Goal: Task Accomplishment & Management: Use online tool/utility

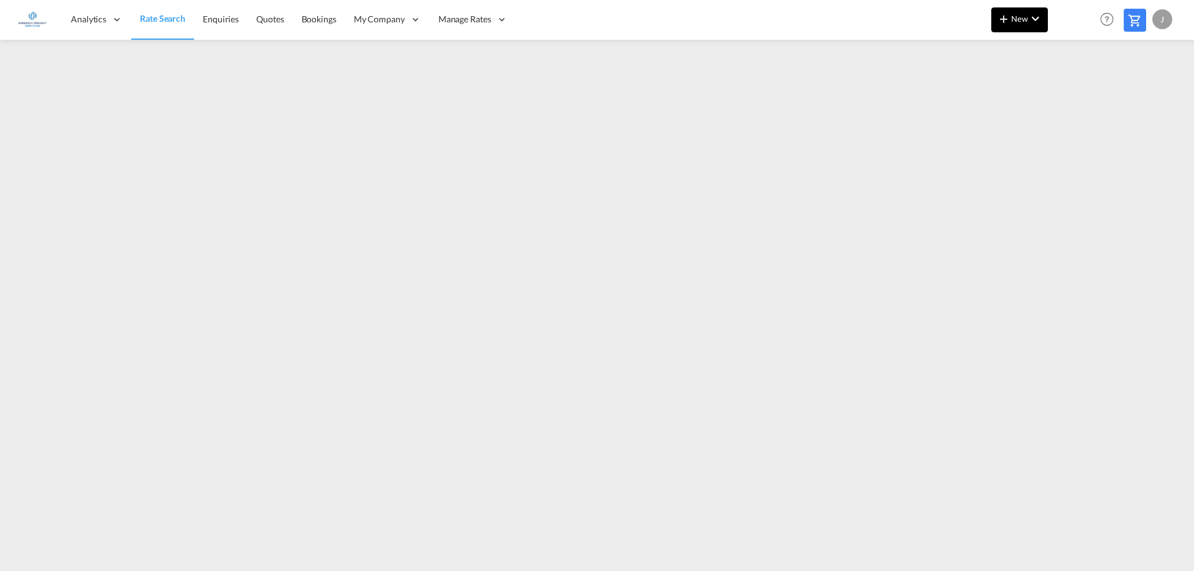
click at [1005, 24] on md-icon "icon-plus 400-fg" at bounding box center [1003, 18] width 15 height 15
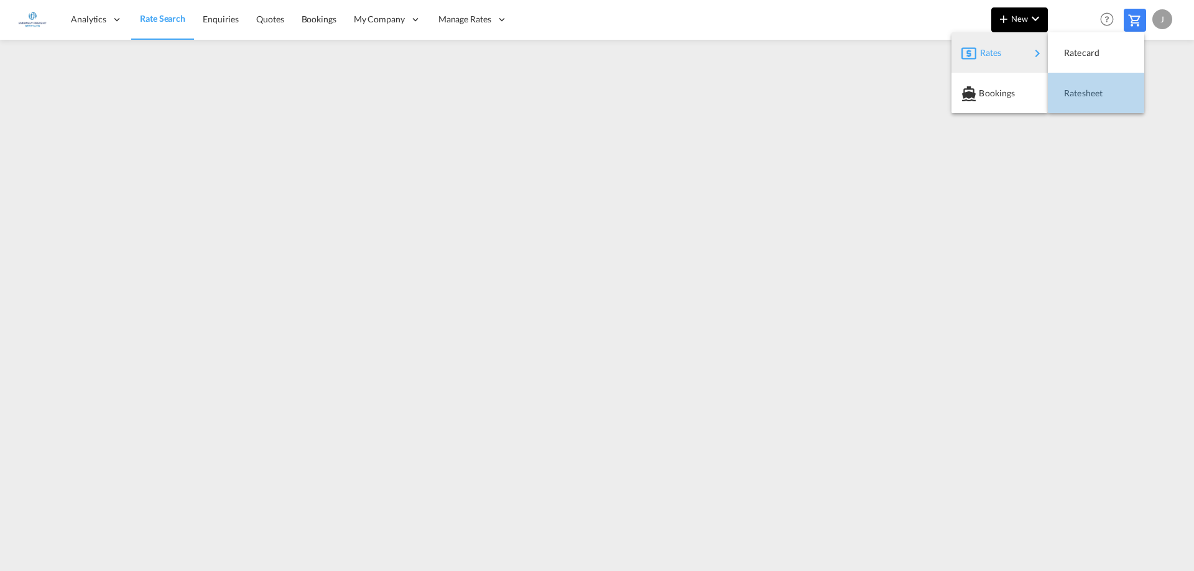
drag, startPoint x: 1114, startPoint y: 95, endPoint x: 1006, endPoint y: 15, distance: 134.2
click at [1112, 95] on div "Ratesheet" at bounding box center [1096, 93] width 76 height 31
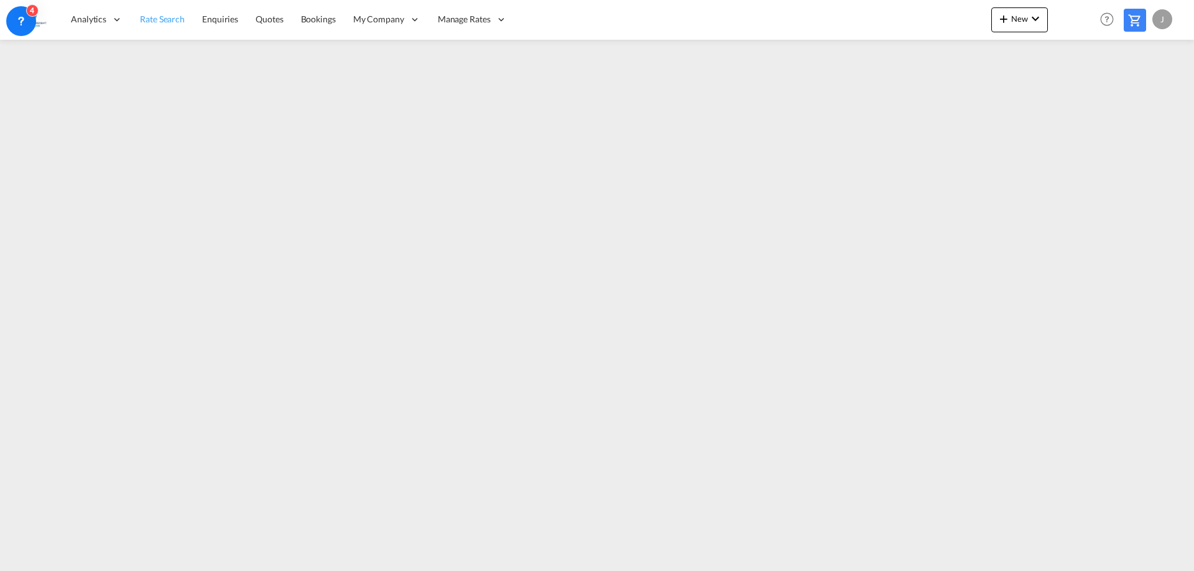
click at [154, 21] on span "Rate Search" at bounding box center [162, 19] width 45 height 11
